Goal: Task Accomplishment & Management: Complete application form

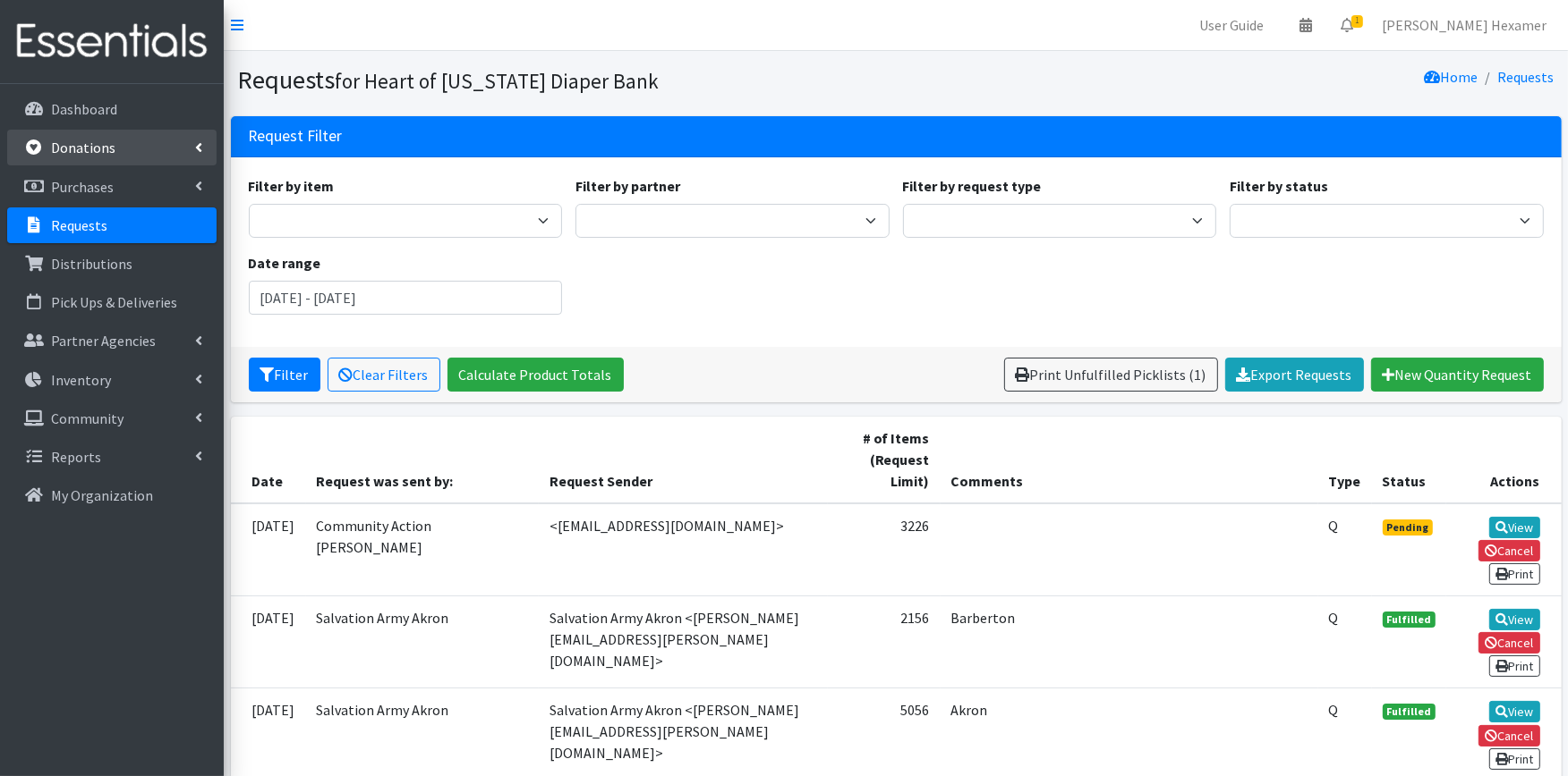
click at [111, 145] on p "Donations" at bounding box center [83, 147] width 64 height 18
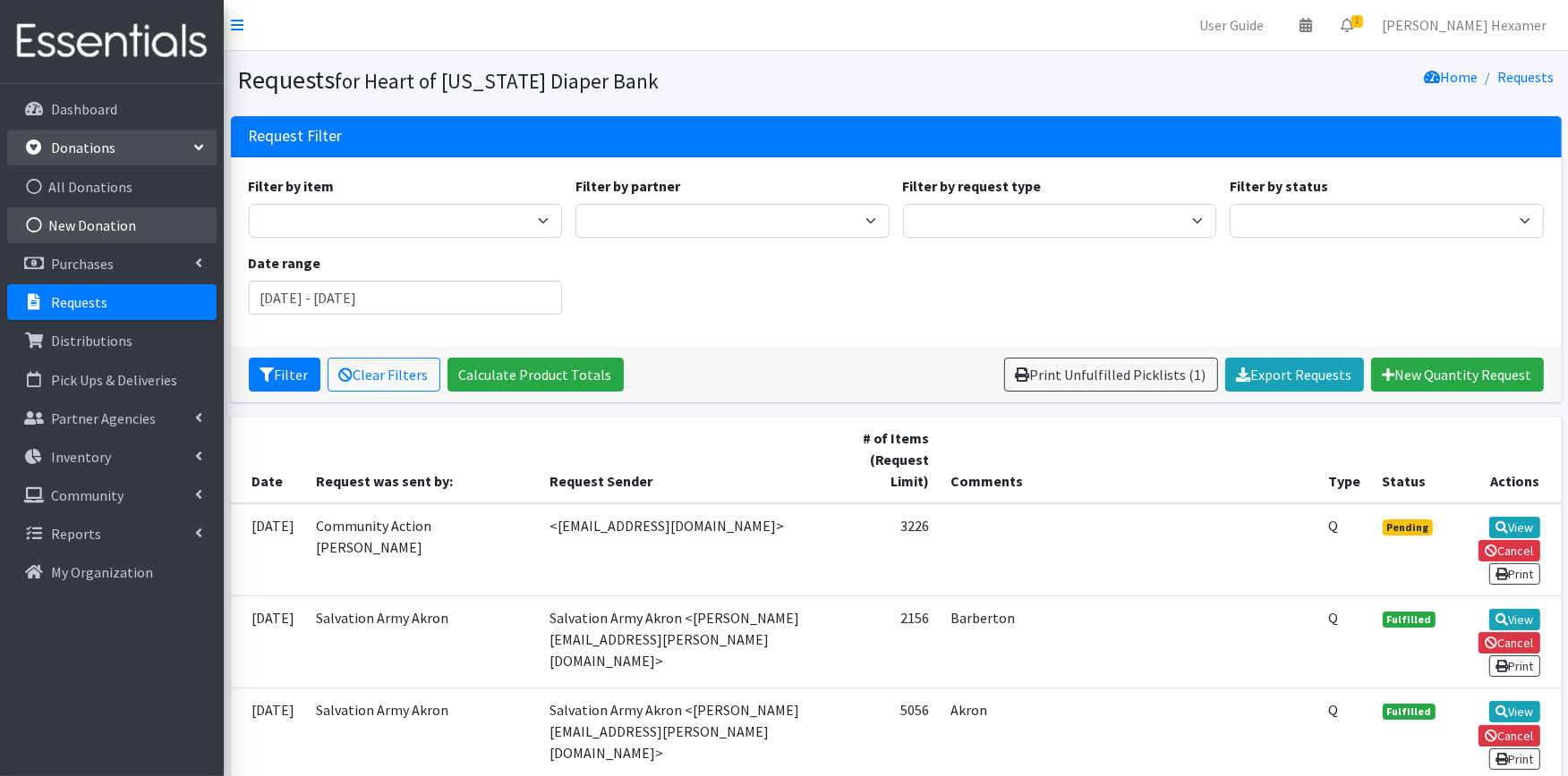
click at [119, 218] on link "New Donation" at bounding box center [112, 225] width 209 height 36
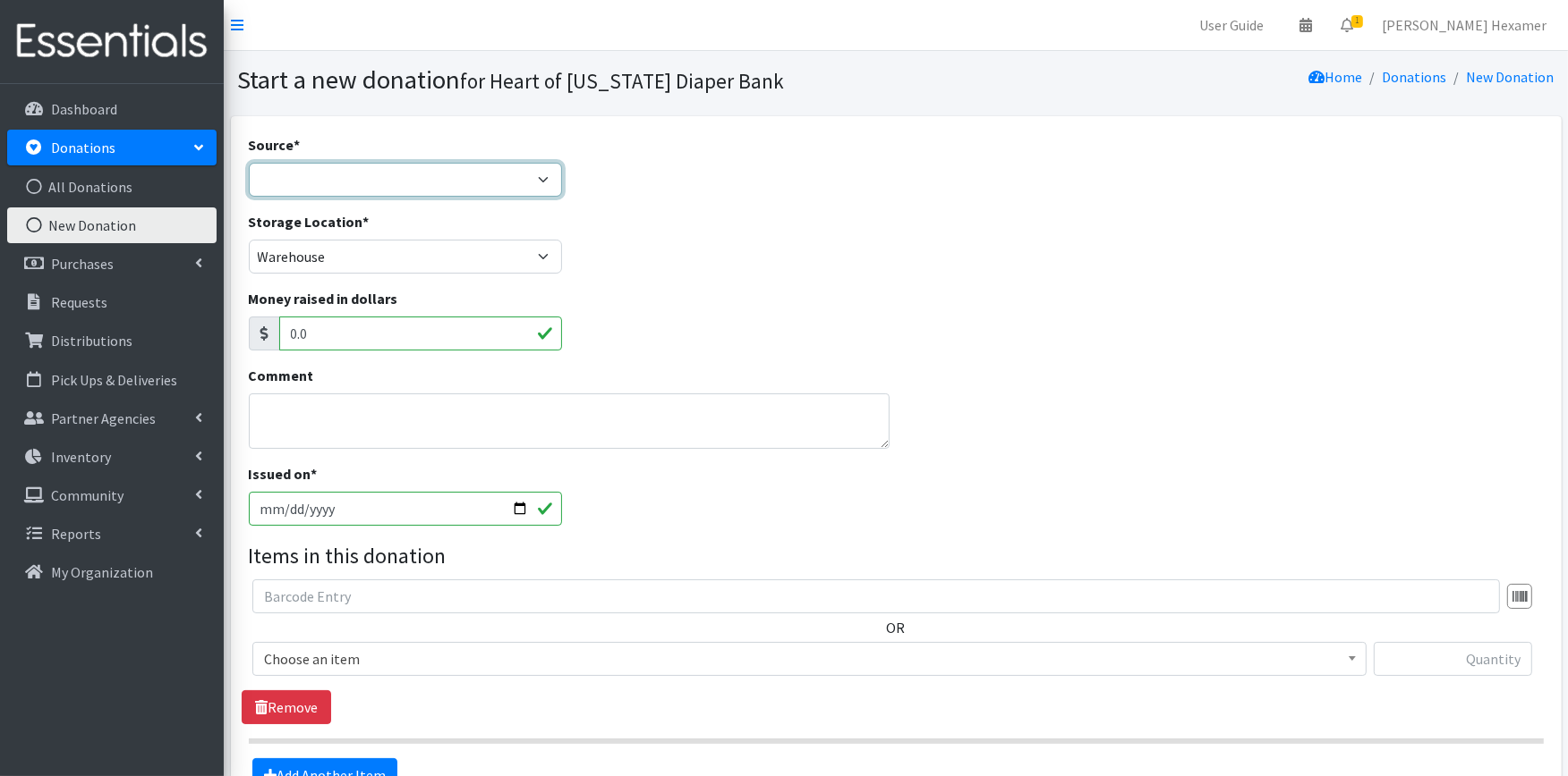
click at [326, 181] on select "Product Drive Manufacturer Donation Site Misc. Donation" at bounding box center [406, 180] width 314 height 34
select select "Donation Site"
click at [249, 163] on select "Product Drive Manufacturer Donation Site Misc. Donation" at bounding box center [406, 180] width 314 height 34
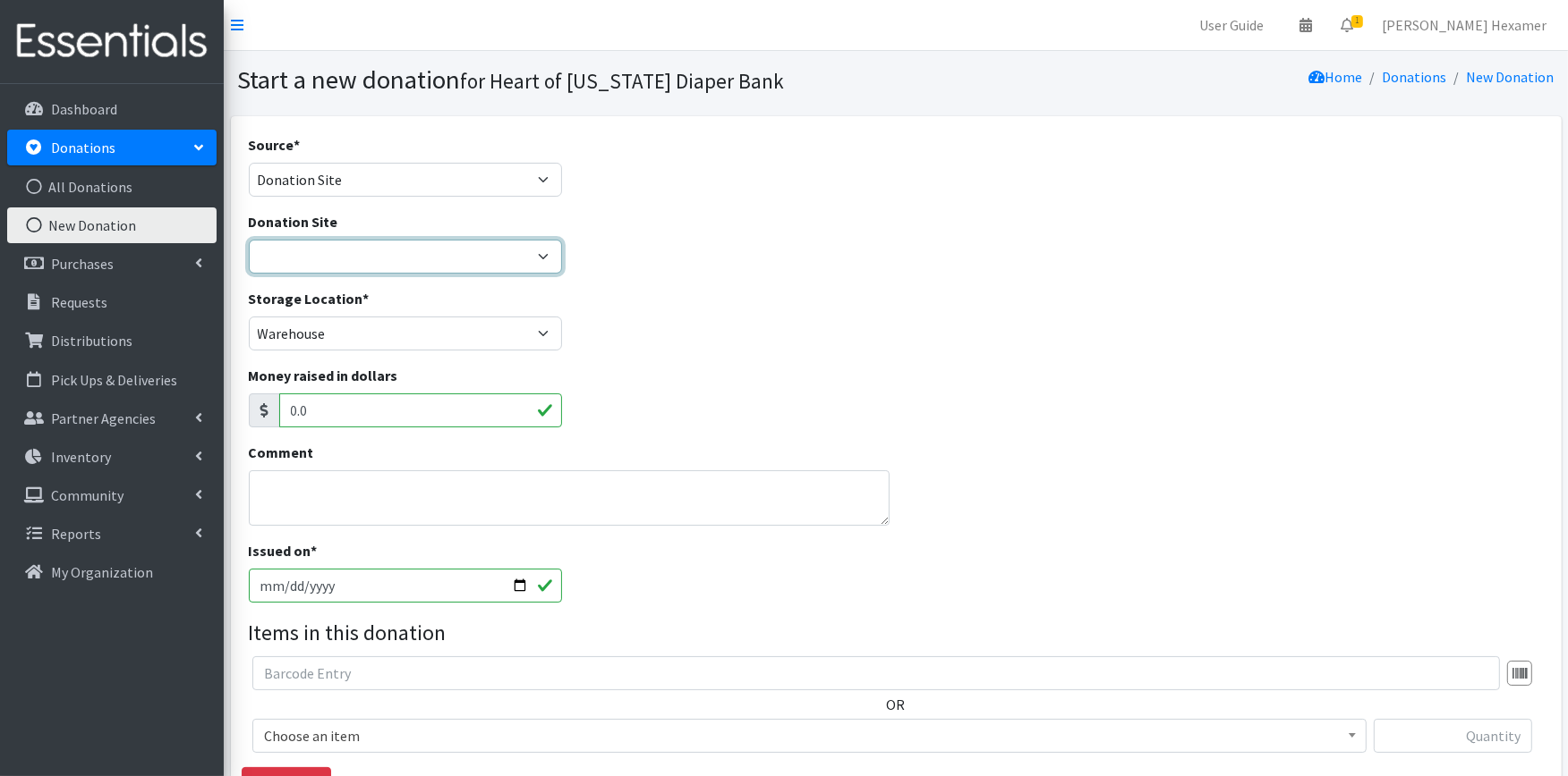
click at [367, 248] on select "2024 Partner Donations Akron Children's Health Center - North Canton Aultman HE…" at bounding box center [406, 256] width 314 height 34
select select "954"
click at [249, 239] on select "2024 Partner Donations Akron Children's Health Center - North Canton Aultman HE…" at bounding box center [406, 256] width 314 height 34
click at [344, 471] on textarea "Comment" at bounding box center [569, 498] width 641 height 56
type textarea "W"
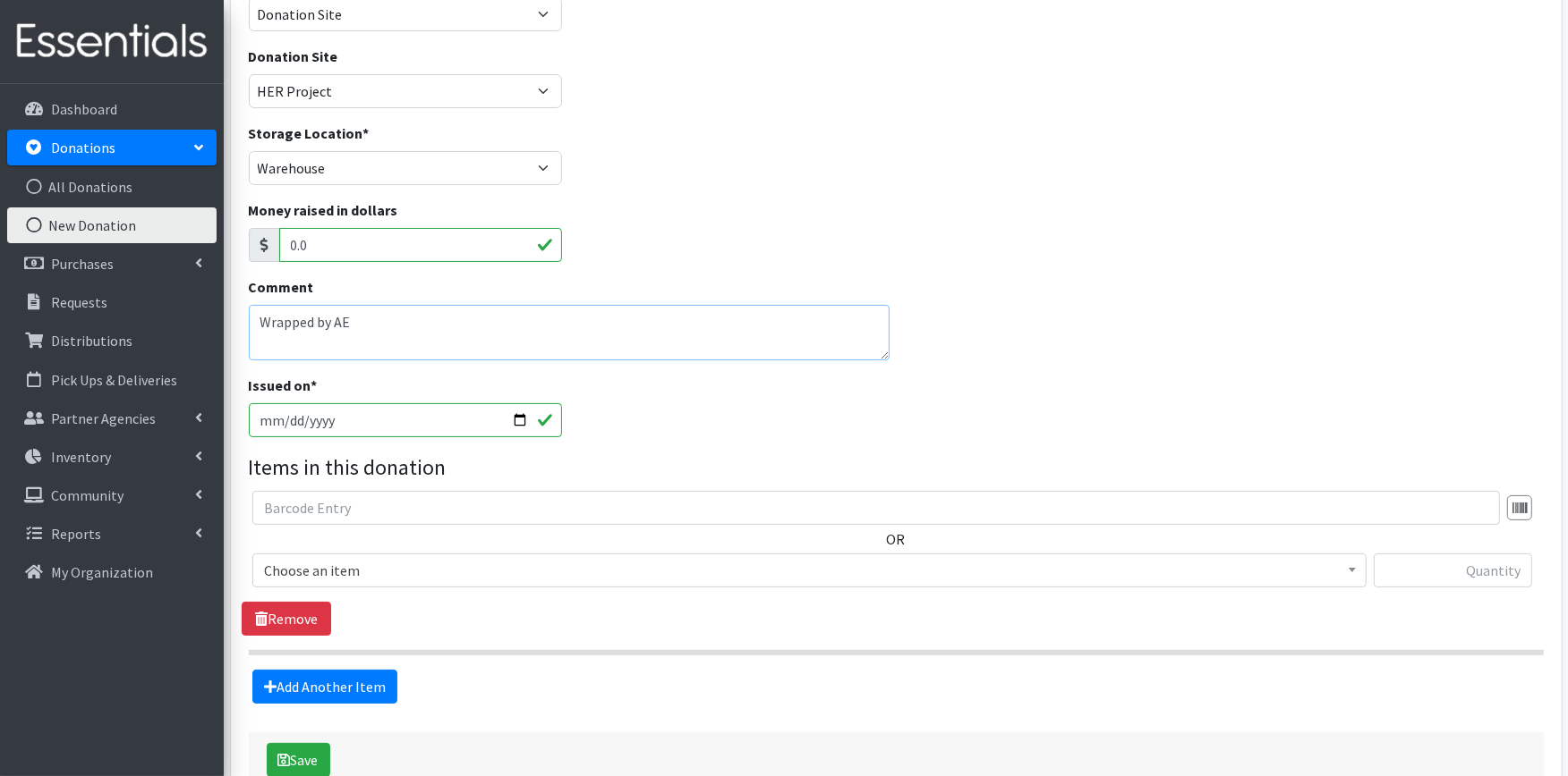
scroll to position [274, 0]
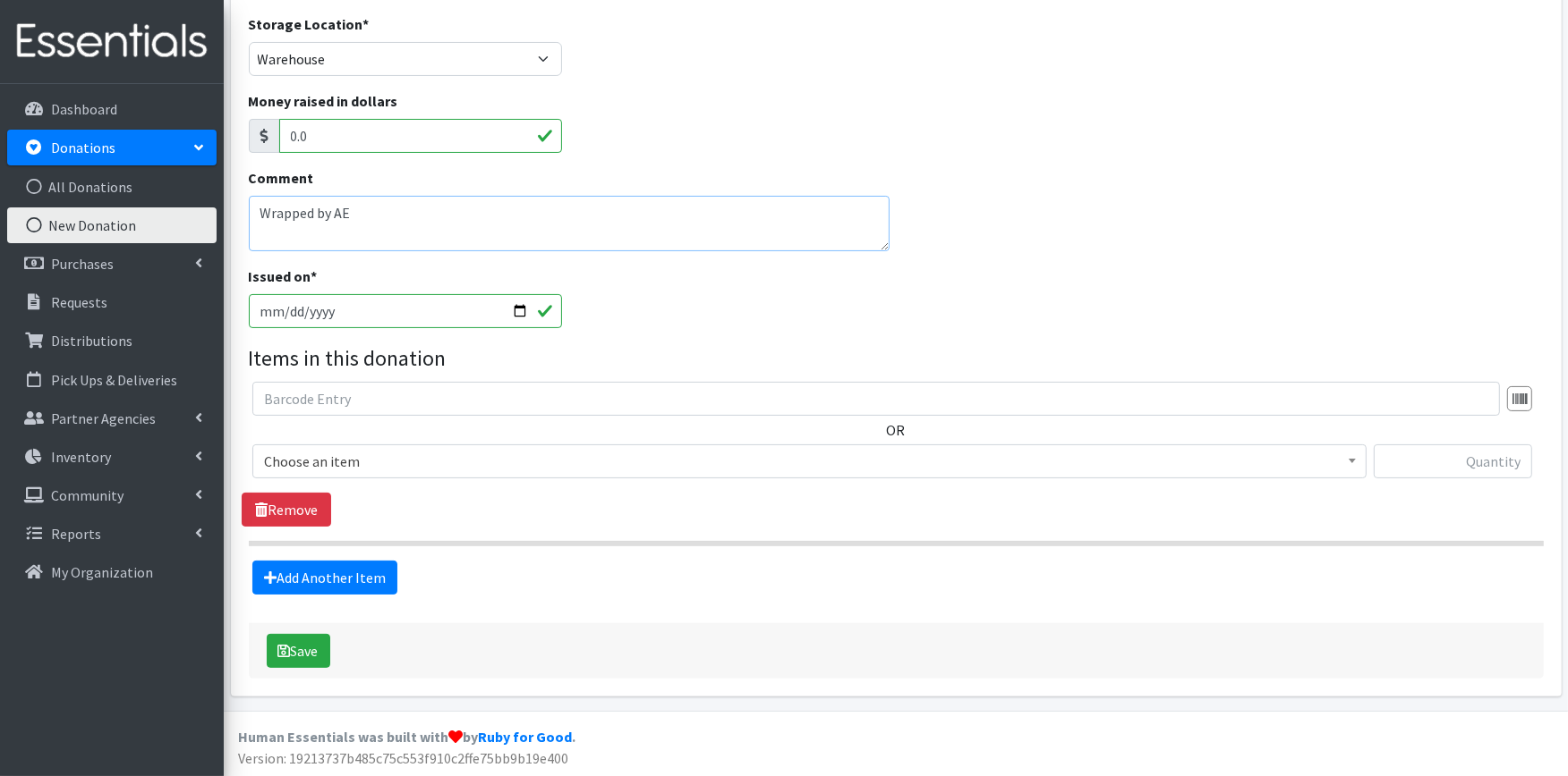
type textarea "Wrapped by AE"
click at [475, 459] on span "Choose an item" at bounding box center [809, 461] width 1091 height 25
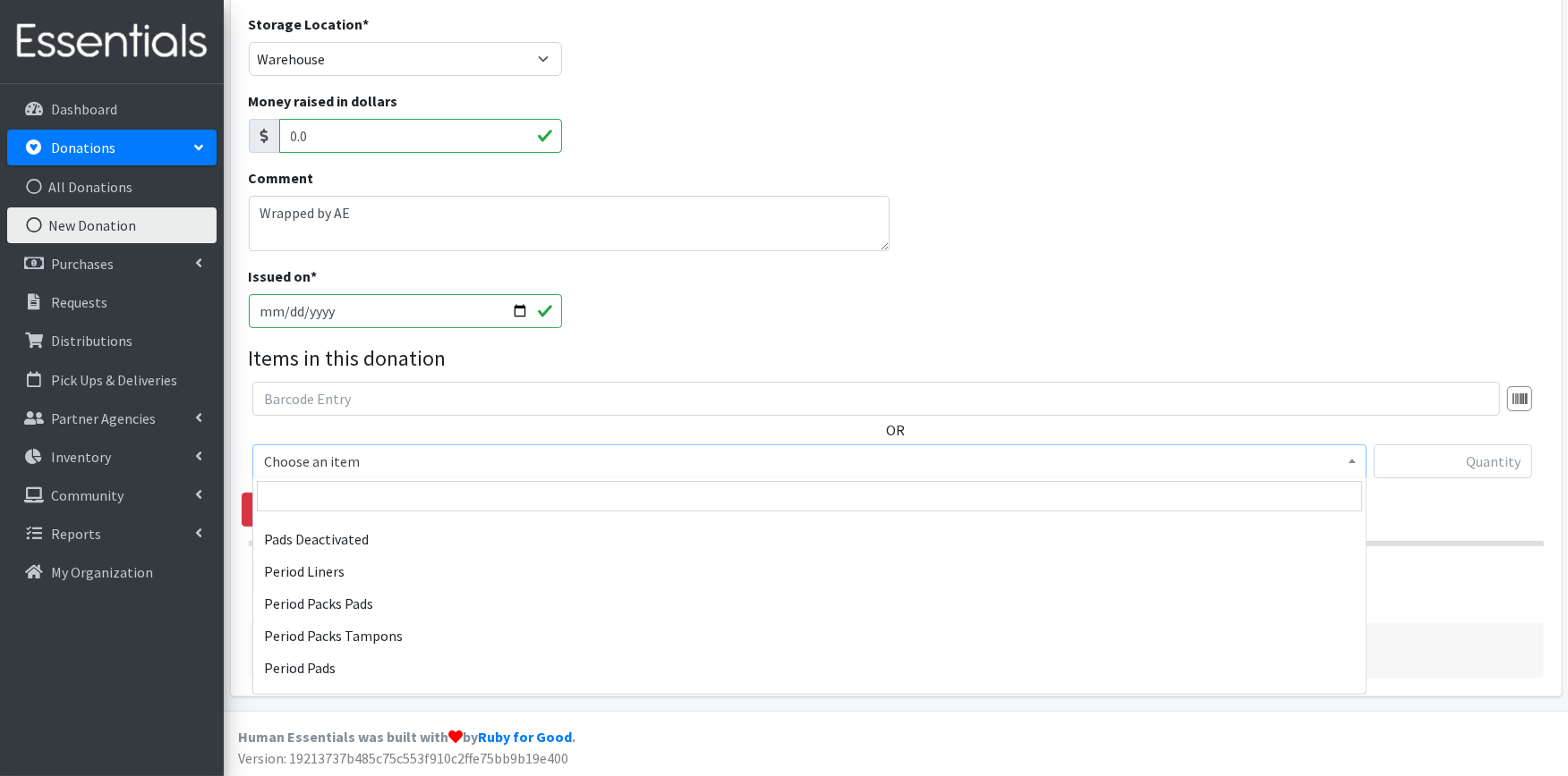
scroll to position [794, 0]
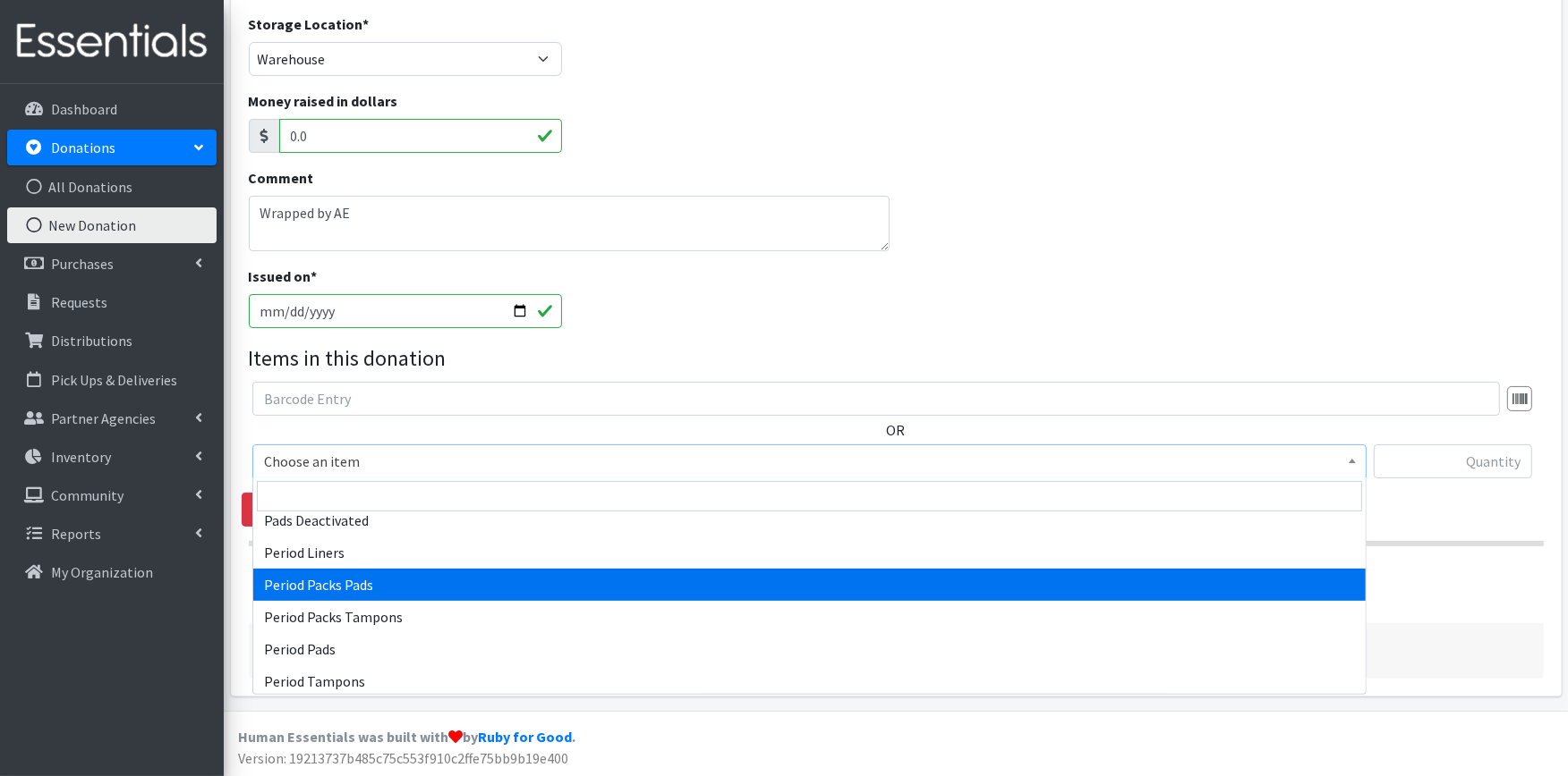
select select "11444"
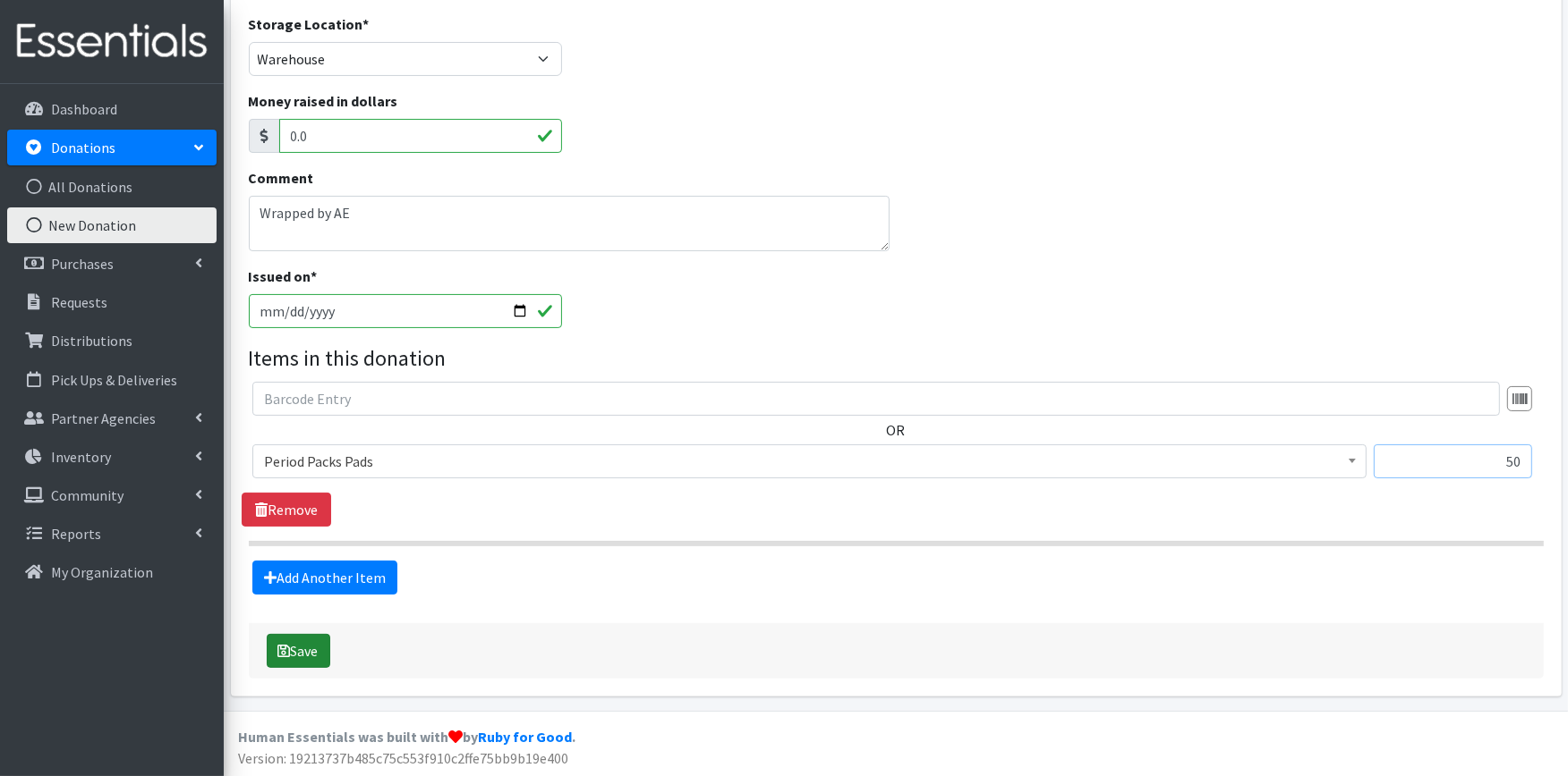
type input "50"
click at [278, 644] on icon "submit" at bounding box center [284, 651] width 12 height 14
